Goal: Navigation & Orientation: Find specific page/section

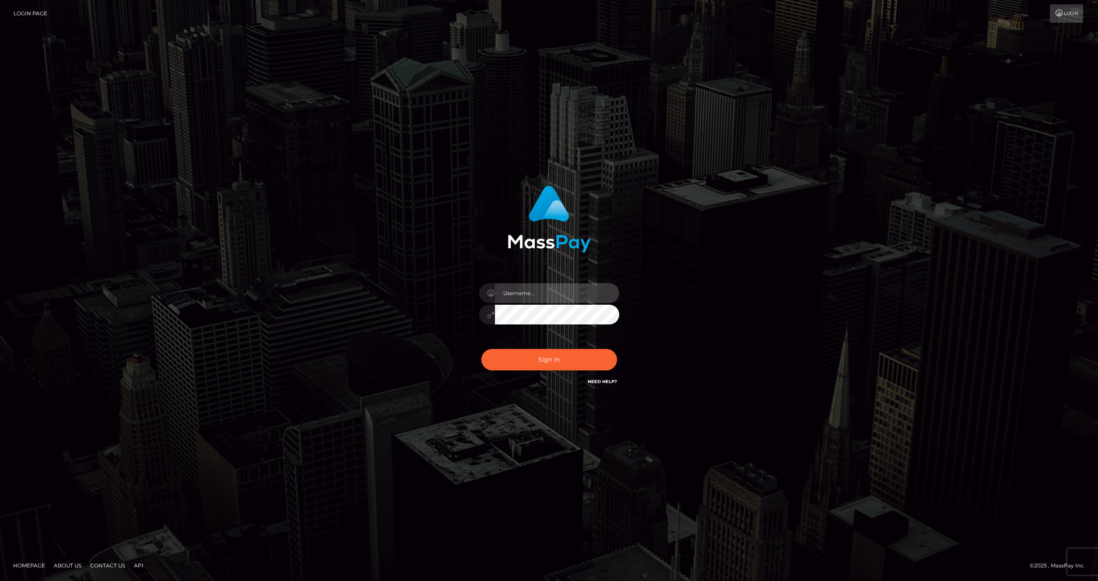
click at [540, 290] on input "text" at bounding box center [557, 293] width 124 height 20
type input "artvilla"
click at [541, 357] on button "Sign in" at bounding box center [549, 359] width 136 height 21
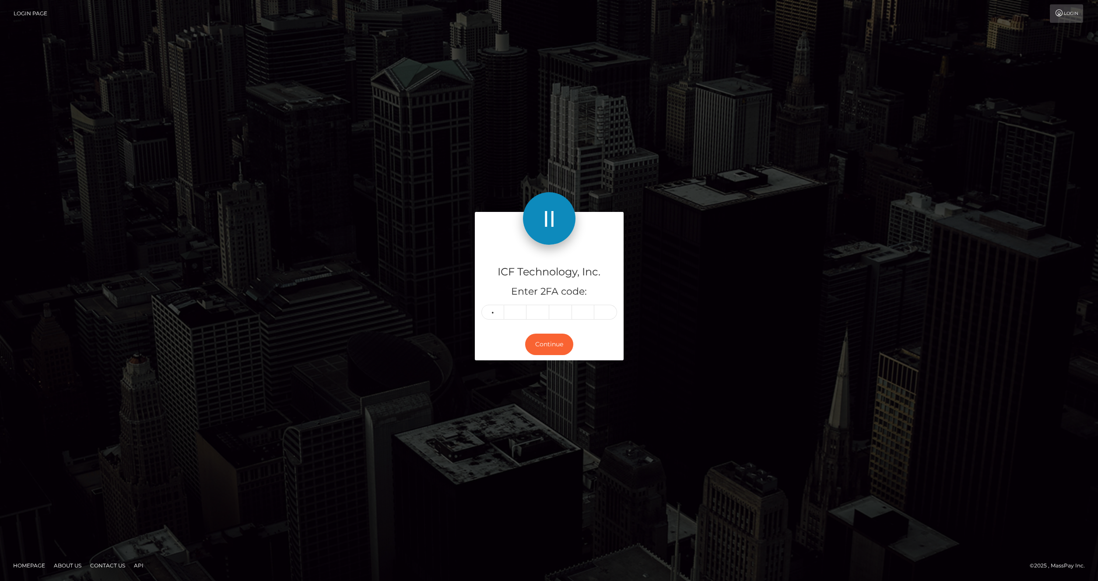
type input "6"
type input "7"
type input "6"
type input "3"
type input "7"
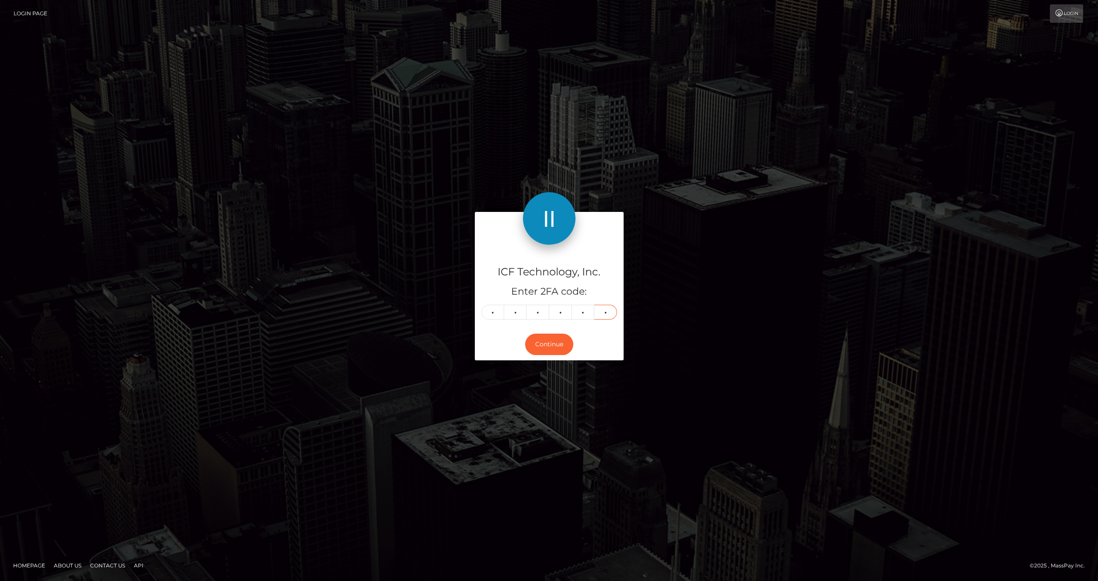
type input "3"
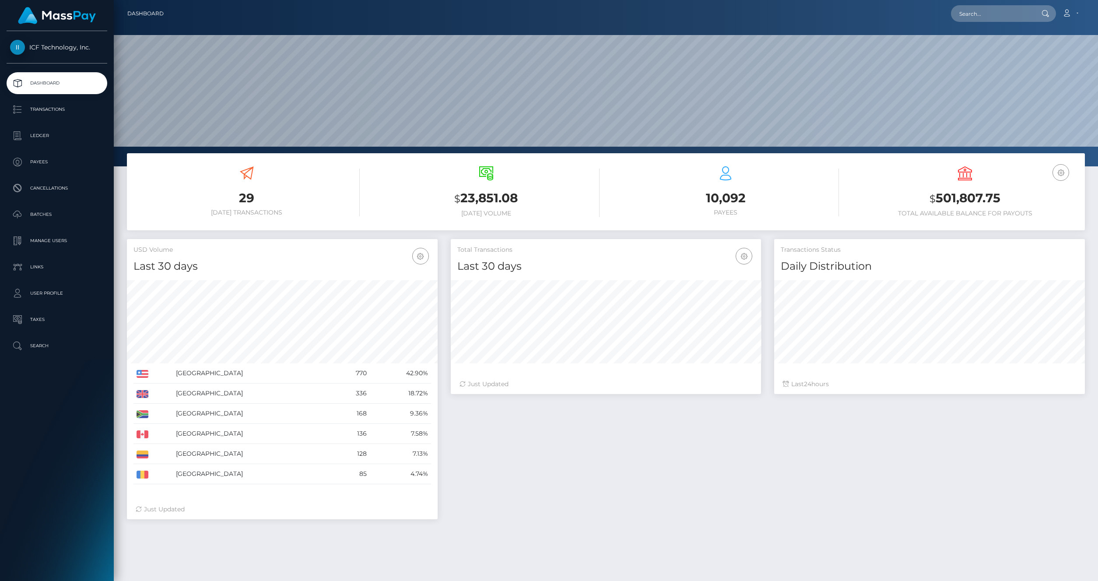
scroll to position [155, 311]
click at [51, 209] on p "Batches" at bounding box center [57, 214] width 94 height 13
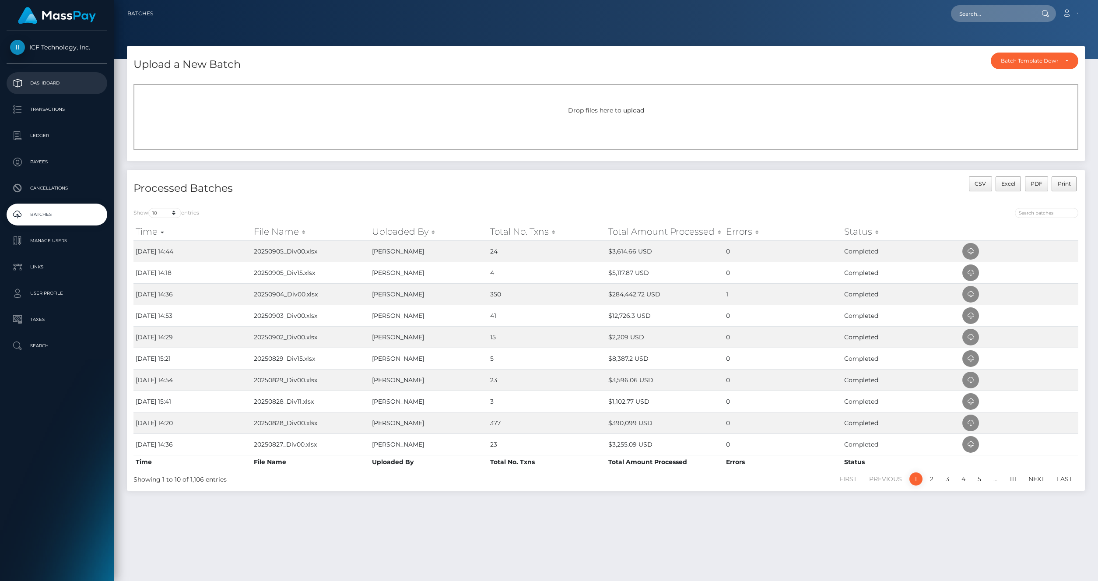
click at [51, 91] on link "Dashboard" at bounding box center [57, 83] width 101 height 22
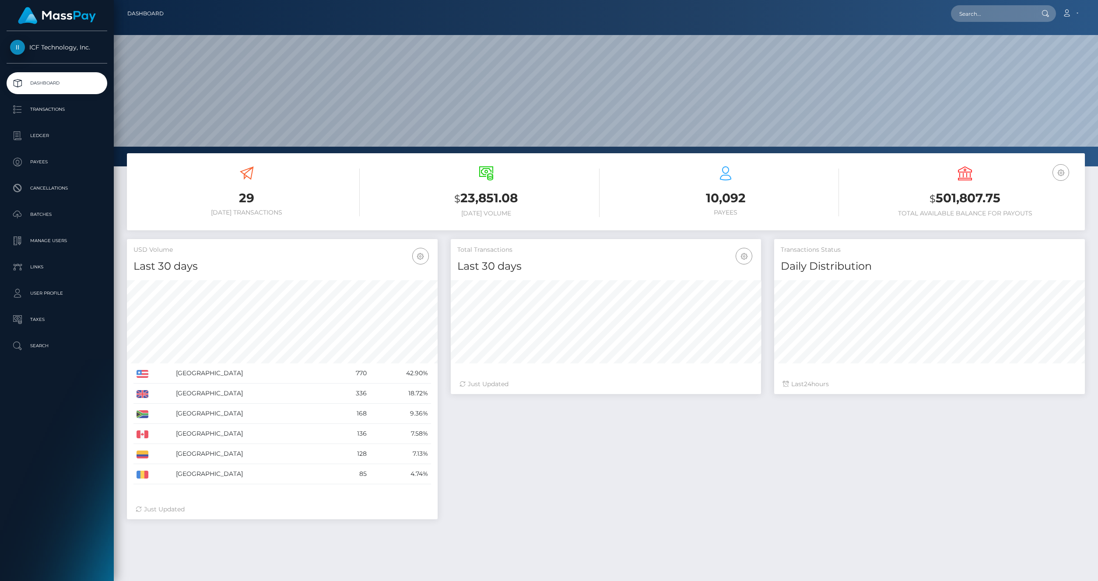
scroll to position [155, 311]
click at [51, 215] on p "Batches" at bounding box center [57, 214] width 94 height 13
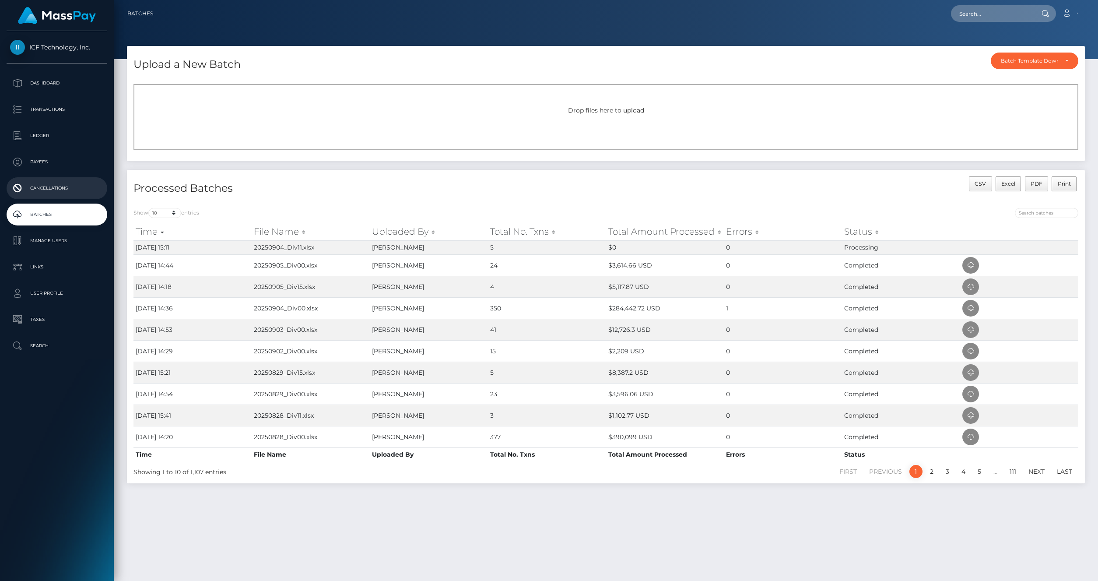
click at [51, 191] on p "Cancellations" at bounding box center [57, 188] width 94 height 13
